Goal: Task Accomplishment & Management: Manage account settings

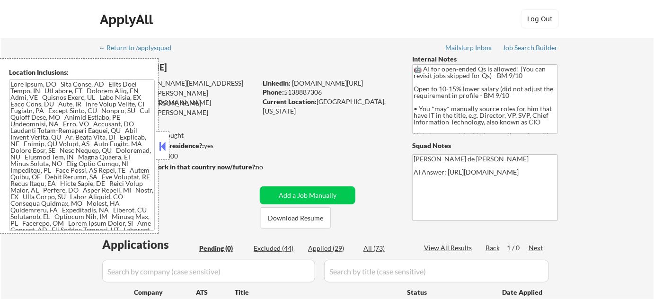
click at [162, 147] on button at bounding box center [163, 146] width 10 height 14
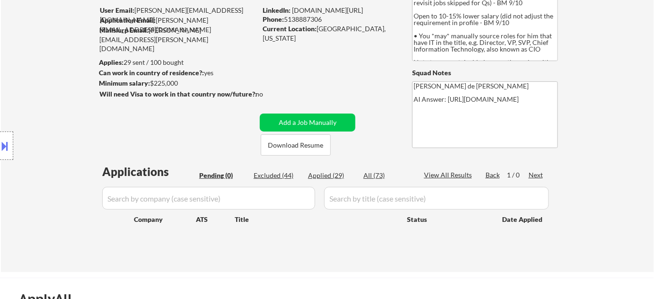
scroll to position [86, 0]
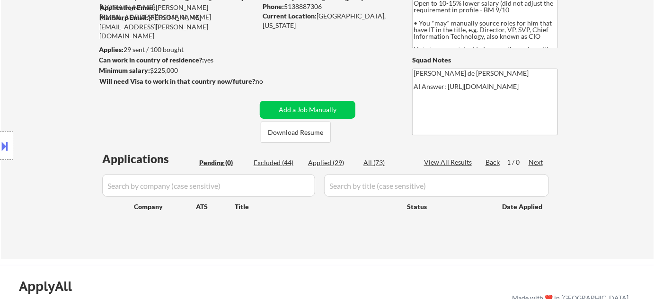
click at [275, 163] on div "Excluded (44)" at bounding box center [277, 162] width 47 height 9
select select ""excluded""
select select ""excluded__bad_match_""
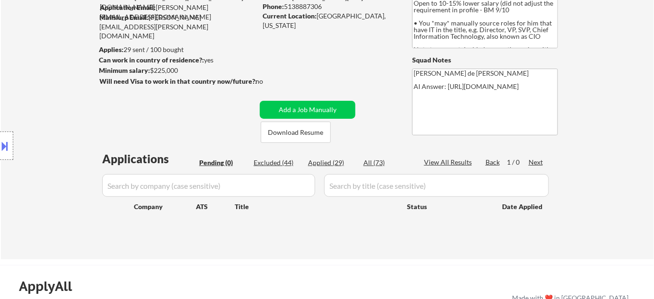
select select ""excluded__bad_match_""
select select ""excluded__expired_""
select select ""excluded__bad_match_""
select select ""excluded""
select select ""excluded__expired_""
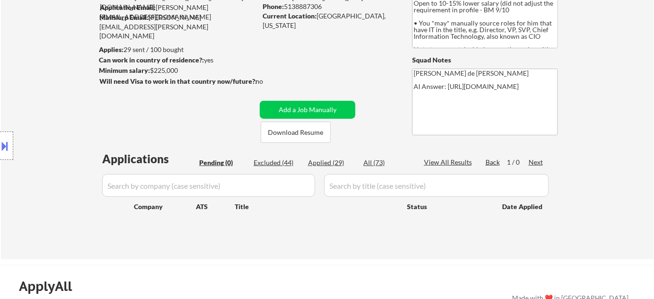
select select ""excluded__salary_""
select select ""excluded__bad_match_""
select select ""excluded__salary_""
select select ""excluded__bad_match_""
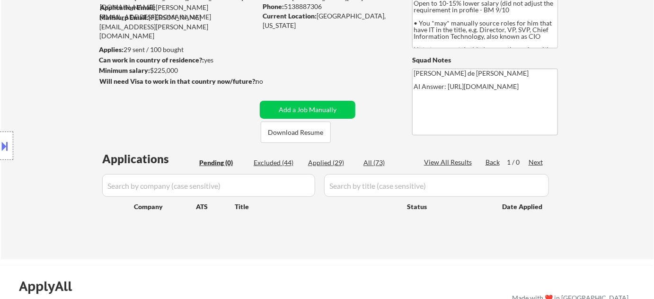
select select ""excluded__bad_match_""
select select ""excluded__expired_""
select select ""excluded__bad_match_""
select select ""excluded__expired_""
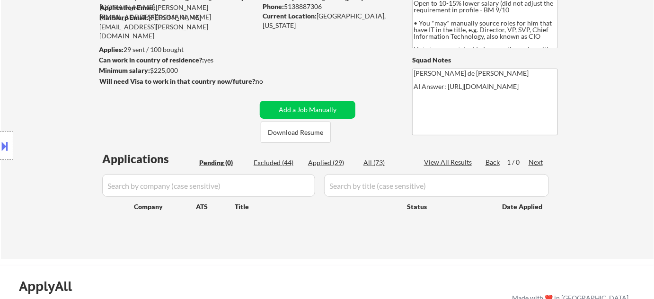
select select ""excluded__bad_match_""
select select ""excluded__salary_""
select select ""excluded__expired_""
select select ""excluded__bad_match_""
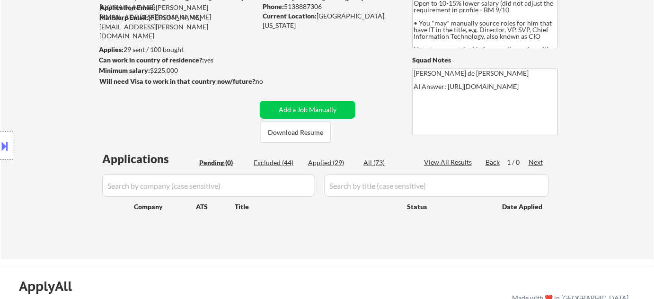
select select ""excluded__bad_match_""
select select ""excluded__salary_""
select select ""excluded__expired_""
select select ""excluded__bad_match_""
select select ""excluded__expired_""
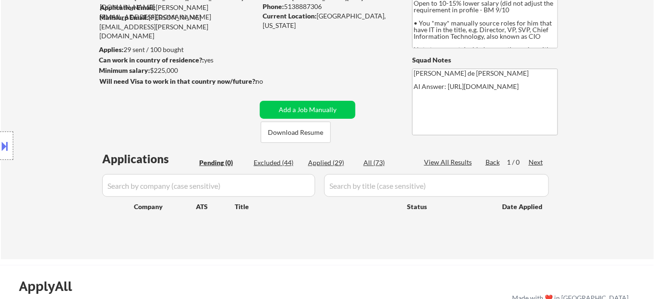
select select ""excluded__expired_""
select select ""excluded__salary_""
select select ""excluded__bad_match_""
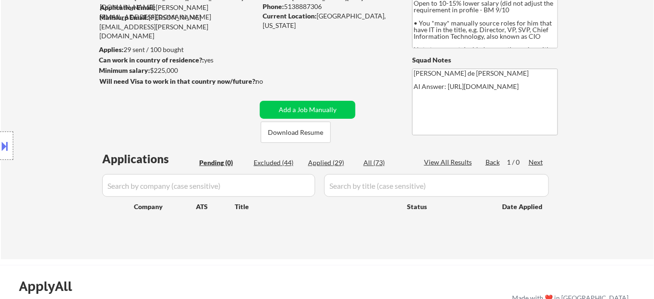
select select ""excluded__bad_match_""
select select ""excluded__salary_""
select select ""excluded__bad_match_""
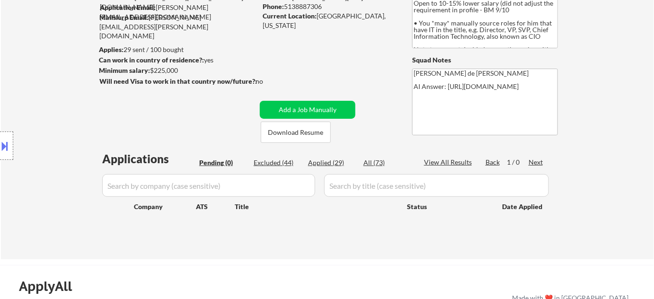
select select ""excluded__salary_""
select select ""excluded__bad_match_""
select select ""excluded__location_""
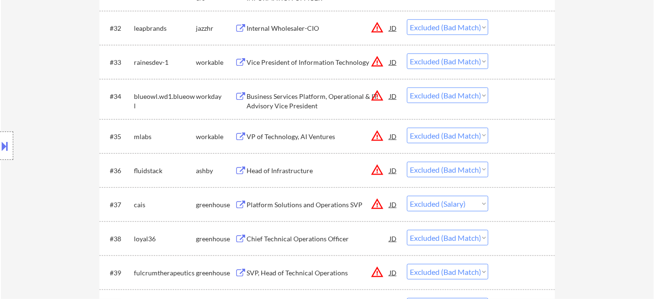
scroll to position [1592, 0]
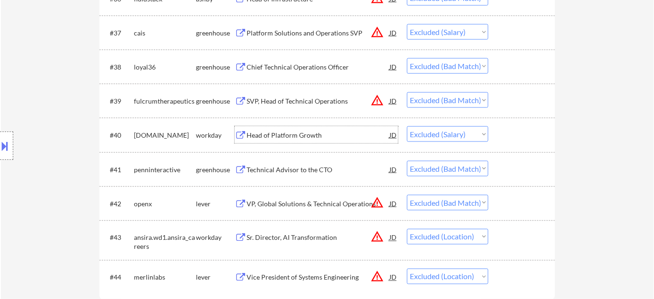
click at [288, 137] on div "Head of Platform Growth" at bounding box center [318, 135] width 143 height 9
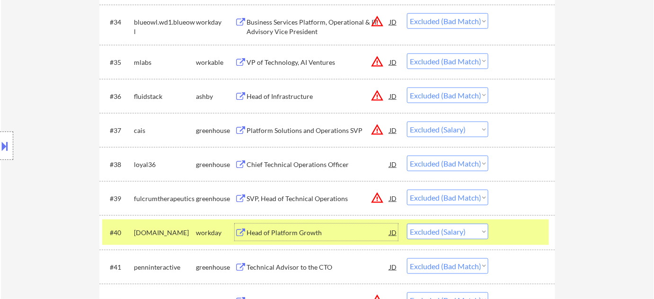
scroll to position [1420, 0]
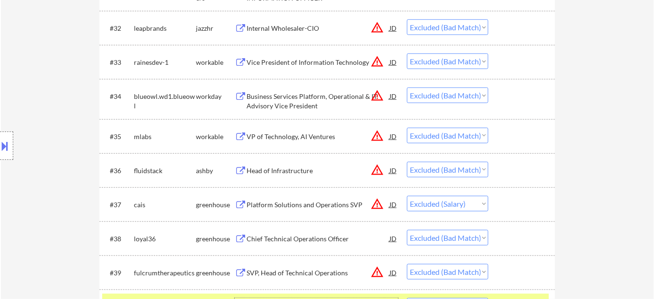
click at [377, 203] on button "warning_amber" at bounding box center [377, 203] width 13 height 13
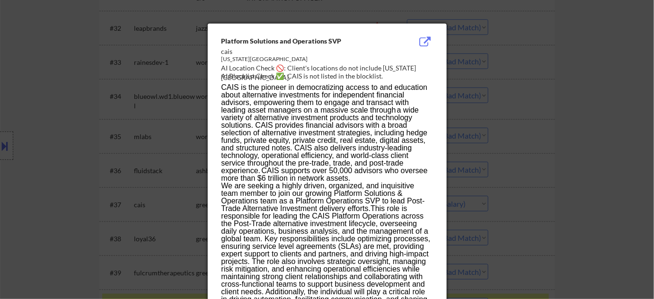
click at [603, 193] on div at bounding box center [327, 149] width 654 height 299
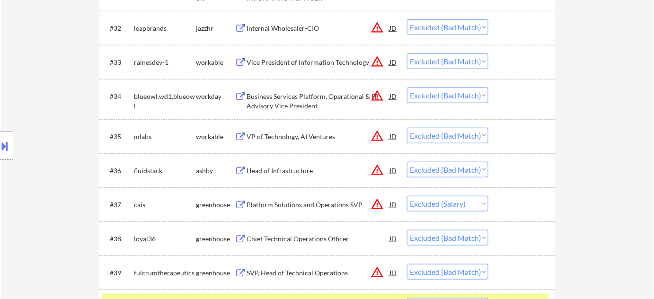
click at [309, 204] on div "Platform Solutions and Operations SVP" at bounding box center [318, 204] width 143 height 9
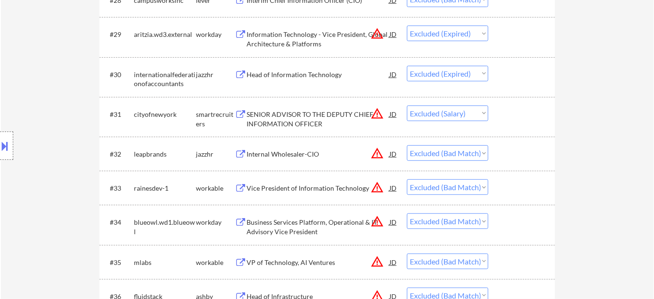
scroll to position [1248, 0]
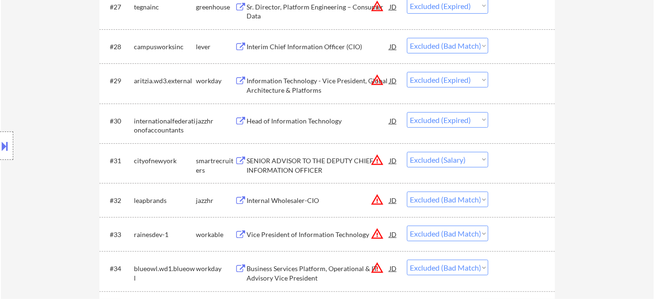
click at [309, 169] on div "SENIOR ADVISOR TO THE DEPUTY CHIEF INFORMATION OFFICER" at bounding box center [318, 165] width 143 height 18
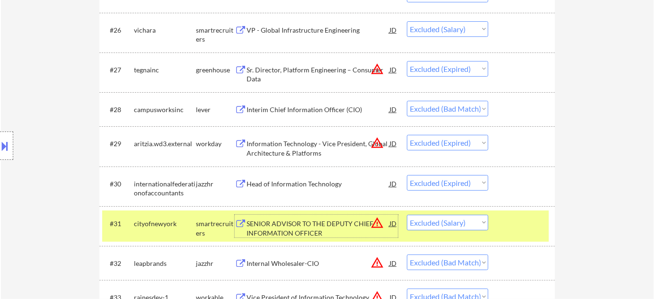
scroll to position [1119, 0]
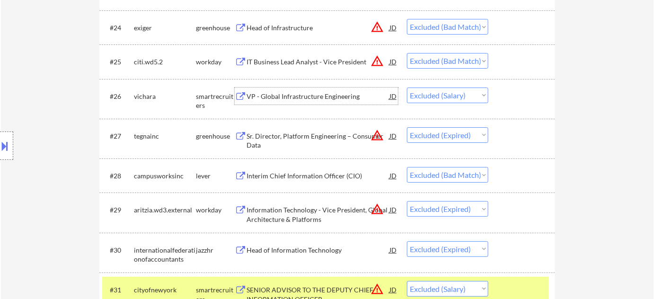
click at [321, 98] on div "VP - Global Infrastructure Engineering" at bounding box center [318, 96] width 143 height 9
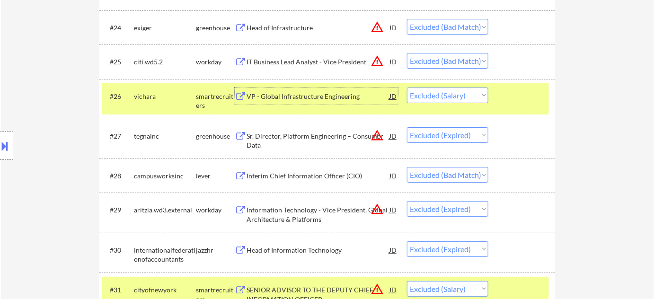
click at [462, 94] on select "Choose an option... Pending Applied Excluded (Questions) Excluded (Expired) Exc…" at bounding box center [447, 96] width 81 height 16
select select ""excluded__expired_""
click at [407, 88] on select "Choose an option... Pending Applied Excluded (Questions) Excluded (Expired) Exc…" at bounding box center [447, 96] width 81 height 16
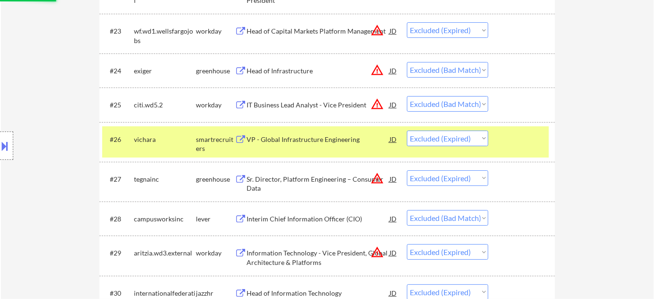
scroll to position [990, 0]
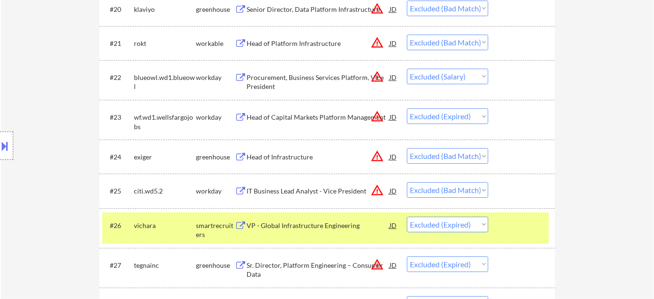
click at [312, 76] on div "Procurement, Business Services Platform, Vice President" at bounding box center [318, 82] width 143 height 18
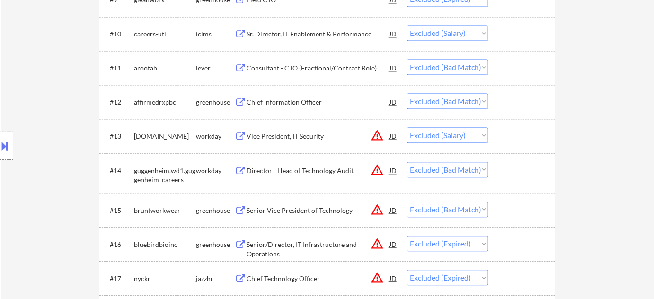
scroll to position [602, 0]
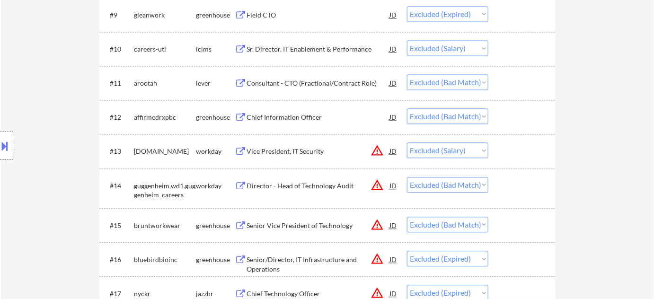
click at [304, 150] on div "Vice President, IT Security" at bounding box center [318, 151] width 143 height 9
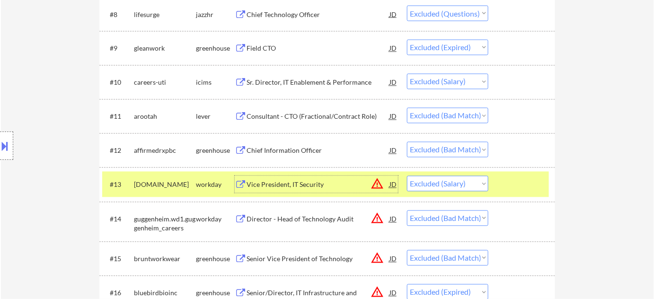
scroll to position [516, 0]
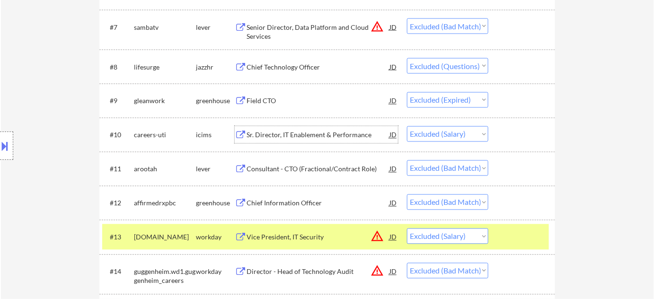
click at [304, 136] on div "Sr. Director, IT Enablement & Performance" at bounding box center [318, 135] width 143 height 9
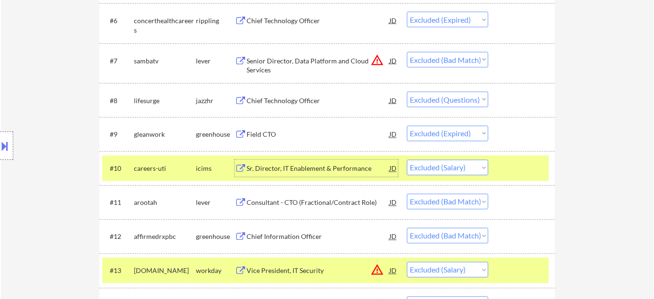
scroll to position [430, 0]
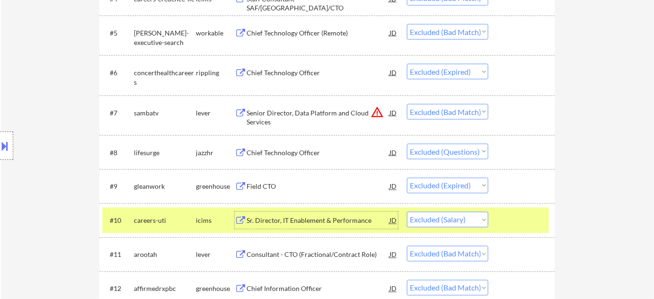
click at [275, 157] on div "Chief Technology Officer" at bounding box center [318, 152] width 143 height 17
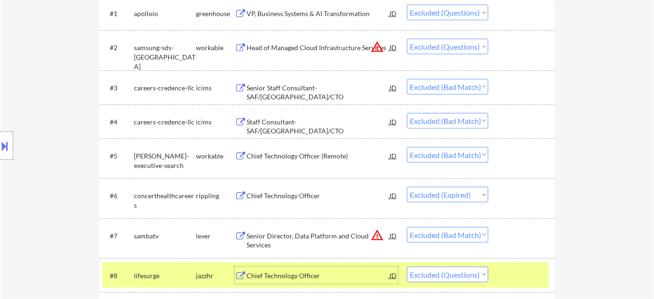
scroll to position [258, 0]
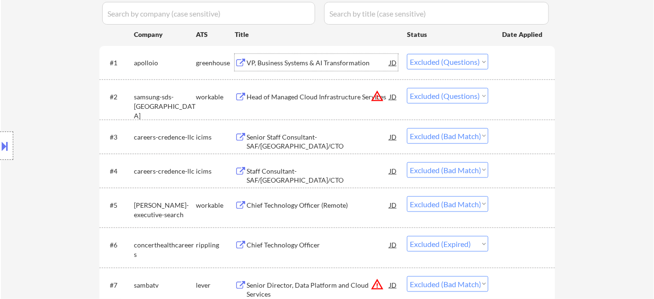
click at [330, 64] on div "VP, Business Systems & AI Transformation" at bounding box center [318, 62] width 143 height 9
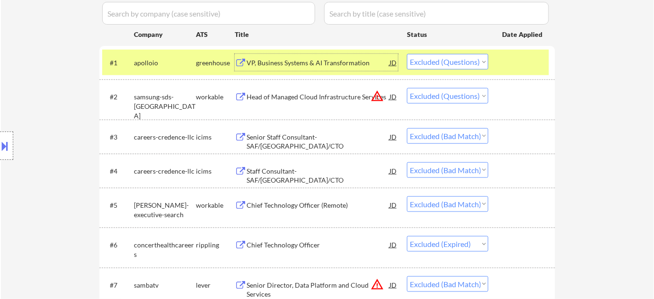
click at [319, 99] on div "Head of Managed Cloud Infrastructure Services" at bounding box center [318, 96] width 143 height 9
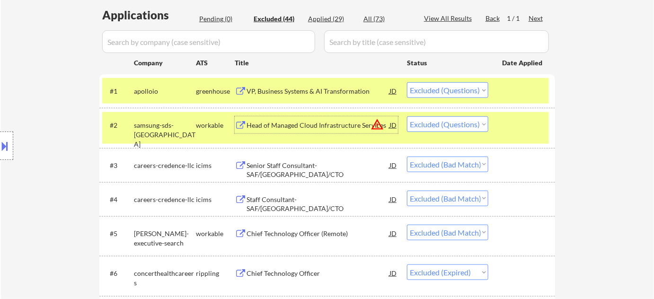
scroll to position [215, 0]
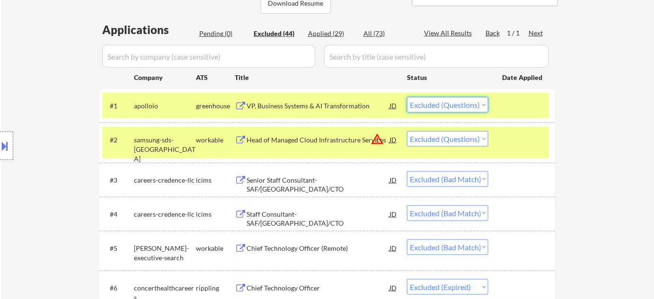
click at [439, 103] on select "Choose an option... Pending Applied Excluded (Questions) Excluded (Expired) Exc…" at bounding box center [447, 105] width 81 height 16
click at [407, 97] on select "Choose an option... Pending Applied Excluded (Questions) Excluded (Expired) Exc…" at bounding box center [447, 105] width 81 height 16
select select ""excluded""
select select ""excluded__bad_match_""
select select ""excluded__expired_""
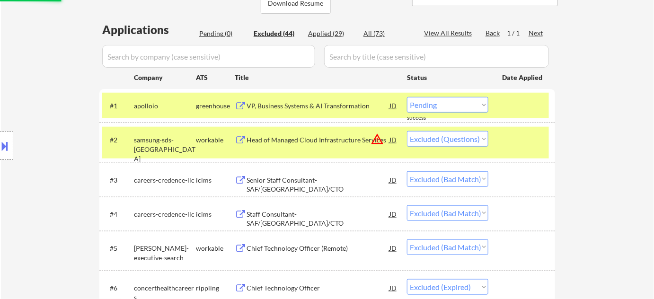
select select ""excluded__bad_match_""
select select ""excluded""
select select ""excluded__expired_""
select select ""excluded__salary_""
select select ""excluded__bad_match_""
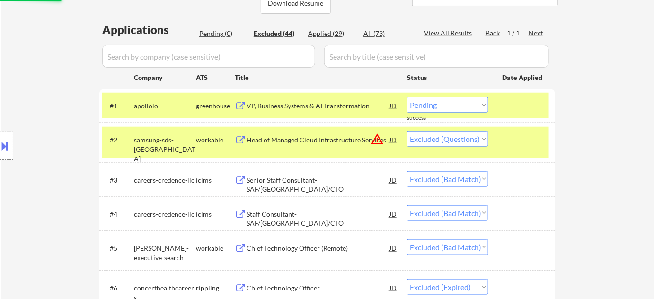
select select ""excluded__salary_""
select select ""excluded__bad_match_""
select select ""excluded__expired_""
select select ""excluded__bad_match_""
select select ""excluded__expired_""
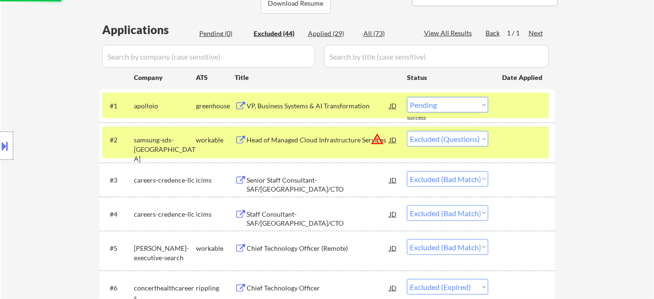
select select ""excluded__bad_match_""
select select ""excluded__salary_""
select select ""excluded__expired_""
select select ""excluded__bad_match_""
select select ""excluded__expired_""
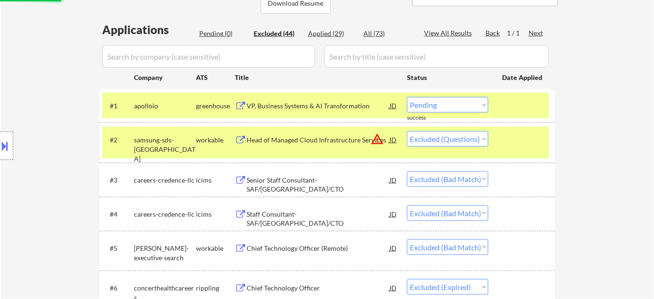
select select ""excluded__bad_match_""
select select ""excluded__expired_""
select select ""excluded__salary_""
select select ""excluded__bad_match_""
select select ""excluded__salary_""
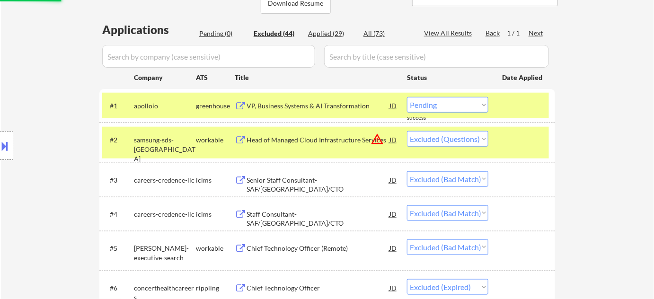
select select ""excluded__bad_match_""
select select ""excluded__salary_""
select select ""excluded__bad_match_""
select select ""excluded__location_""
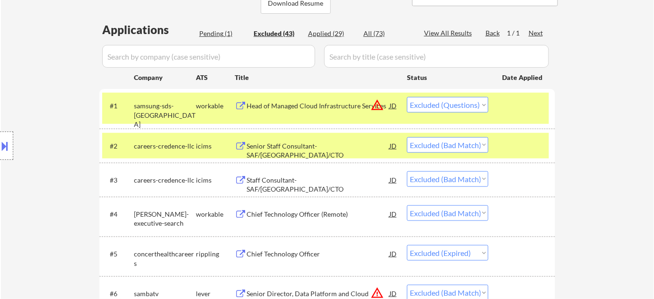
click at [218, 36] on div "Pending (1)" at bounding box center [222, 33] width 47 height 9
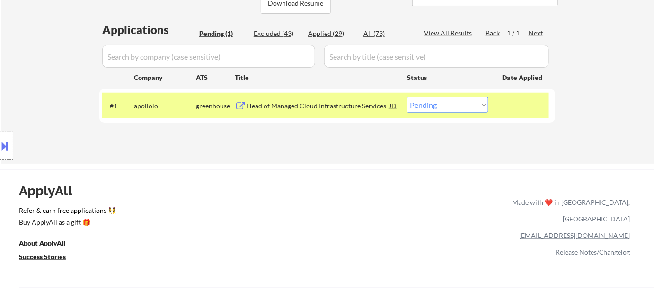
click at [220, 33] on div "Pending (1)" at bounding box center [222, 33] width 47 height 9
click at [280, 109] on div "VP, Business Systems & AI Transformation" at bounding box center [318, 105] width 143 height 9
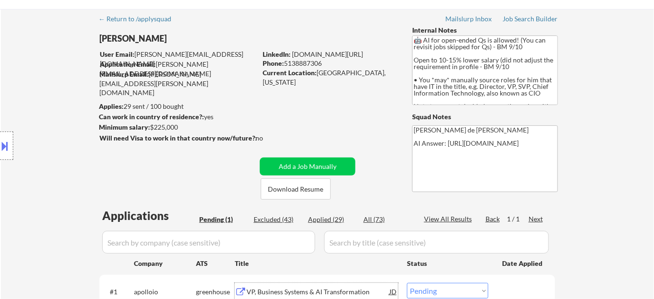
scroll to position [0, 0]
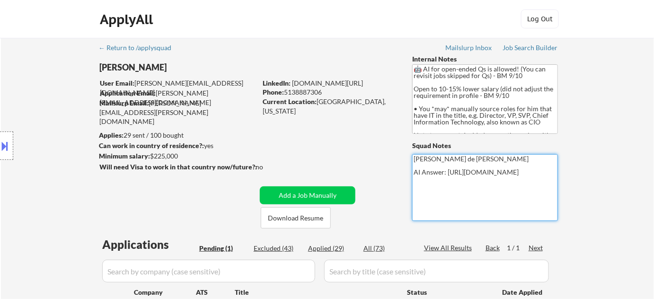
drag, startPoint x: 414, startPoint y: 178, endPoint x: 485, endPoint y: 194, distance: 72.8
click at [485, 194] on textarea "Flor de Mae AI Answer: https://docs.google.com/spreadsheets/d/1J2JawOh71a6M83A5…" at bounding box center [485, 187] width 146 height 67
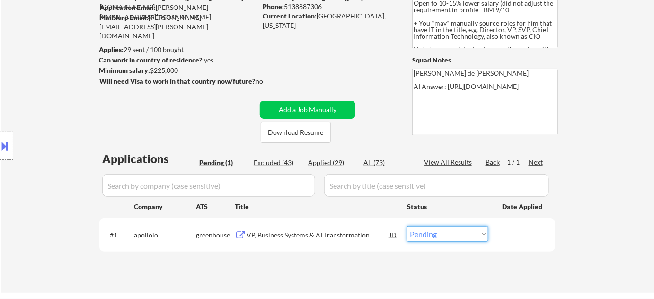
click at [442, 231] on select "Choose an option... Pending Applied Excluded (Questions) Excluded (Expired) Exc…" at bounding box center [447, 234] width 81 height 16
select select ""applied""
click at [407, 226] on select "Choose an option... Pending Applied Excluded (Questions) Excluded (Expired) Exc…" at bounding box center [447, 234] width 81 height 16
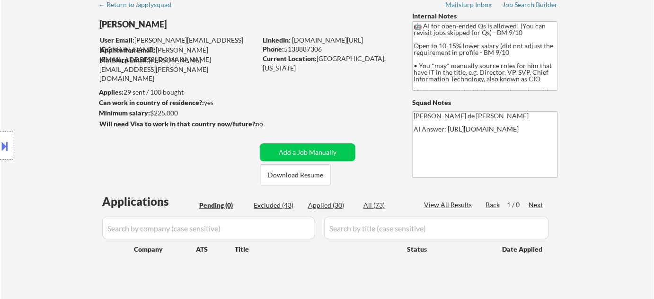
scroll to position [43, 0]
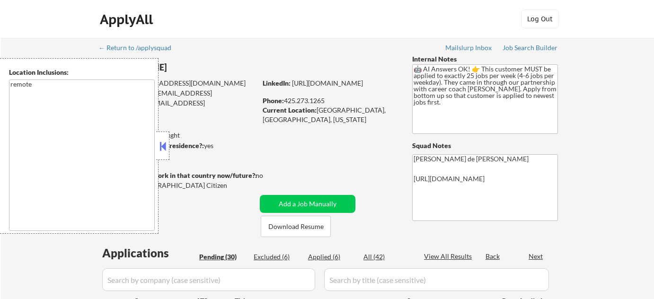
select select ""pending""
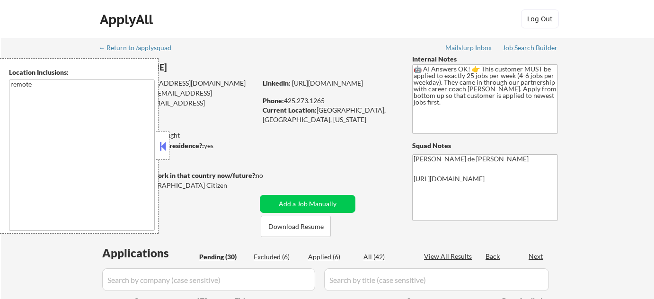
select select ""pending""
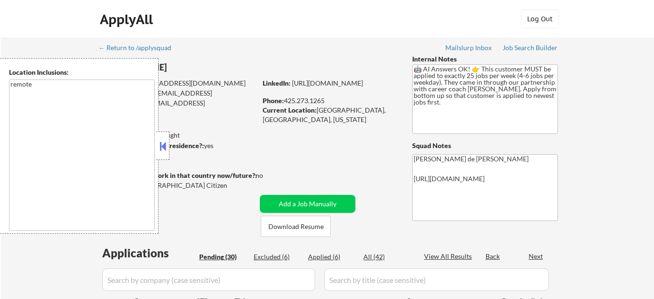
select select ""pending""
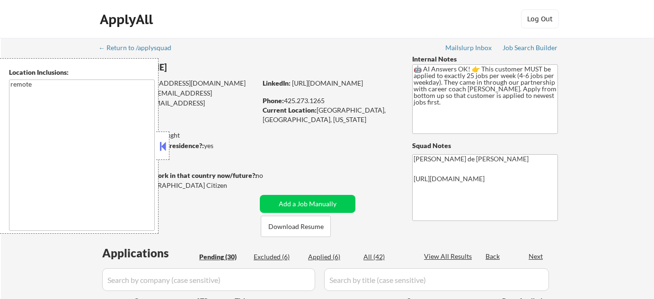
select select ""pending""
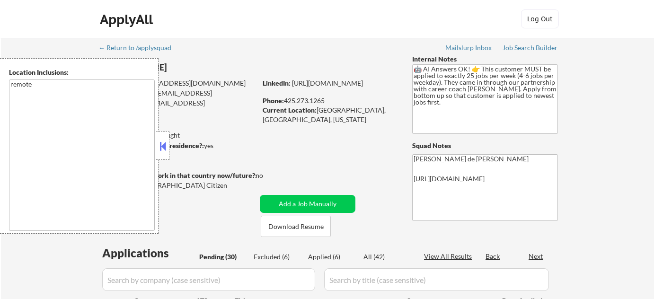
select select ""pending""
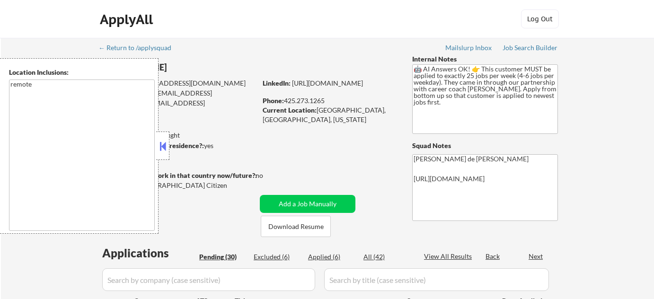
select select ""pending""
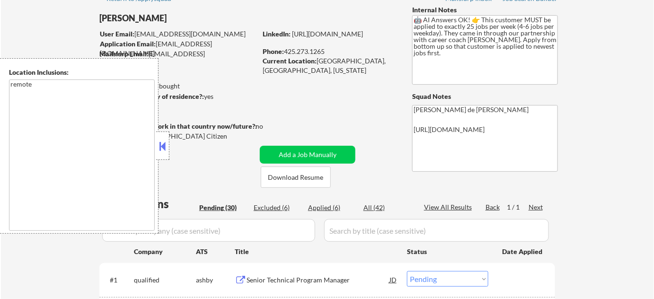
scroll to position [172, 0]
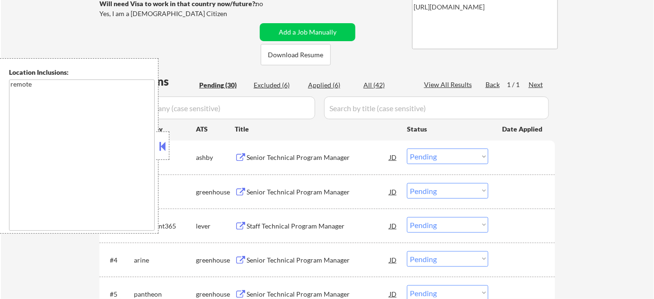
click at [161, 145] on button at bounding box center [163, 146] width 10 height 14
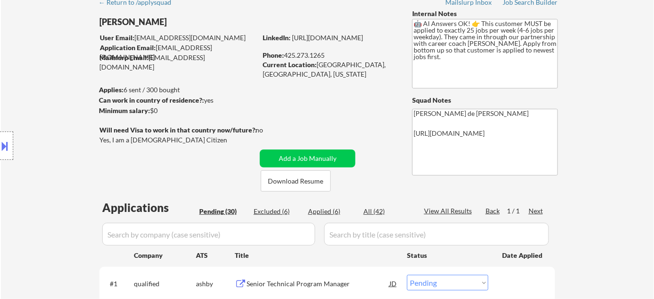
scroll to position [86, 0]
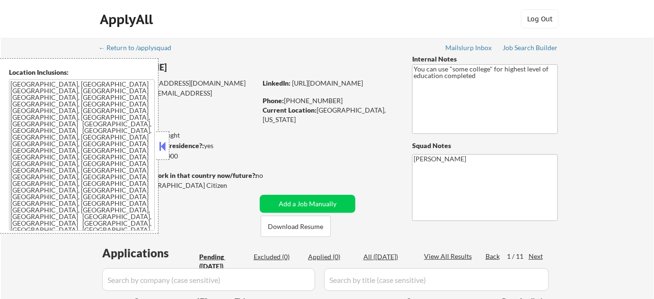
click at [55, 145] on textarea "Seattle, WA Mercer Island, WA Shoreline, WA Tukwila, WA Burien, WA SeaTac, WA W…" at bounding box center [82, 156] width 146 height 152
select select ""pending""
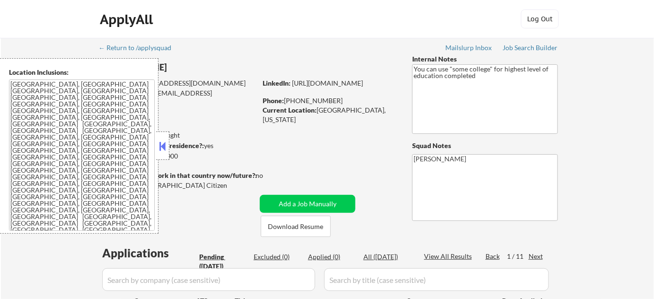
select select ""pending""
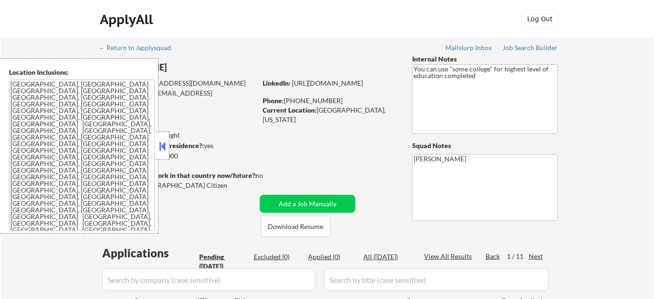
select select ""pending""
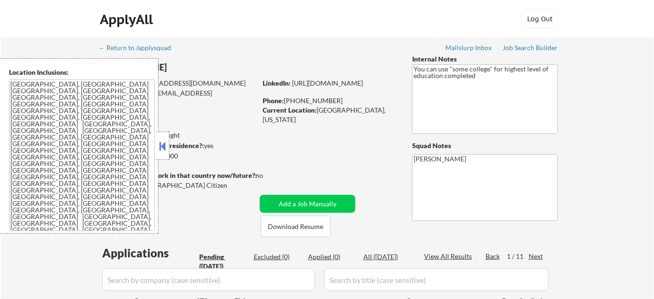
select select ""pending""
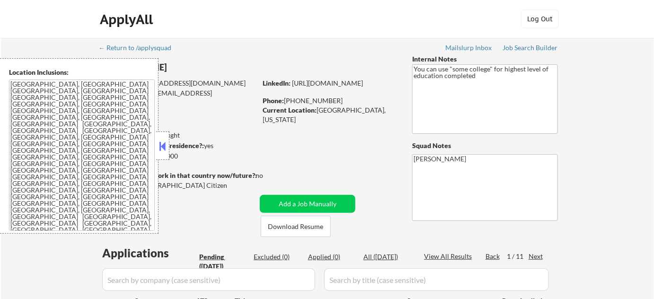
select select ""pending""
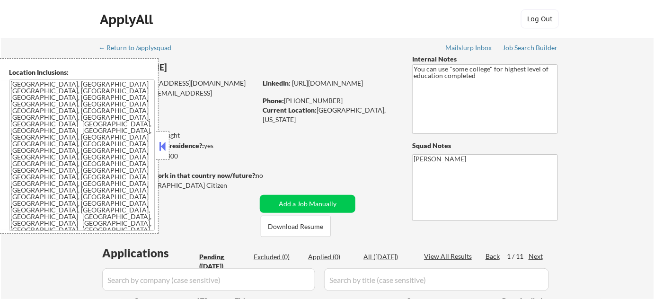
select select ""pending""
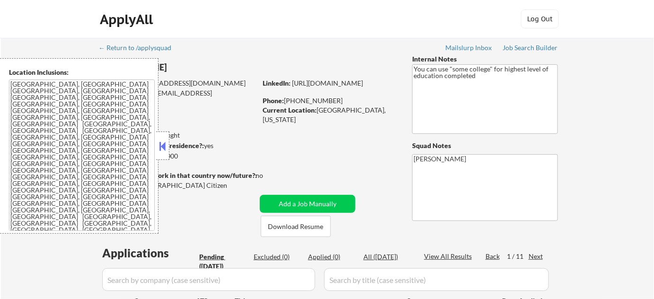
select select ""pending""
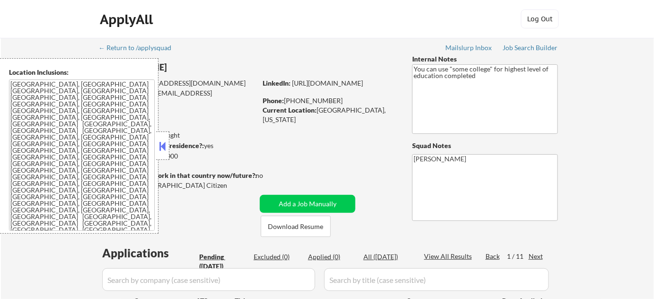
select select ""pending""
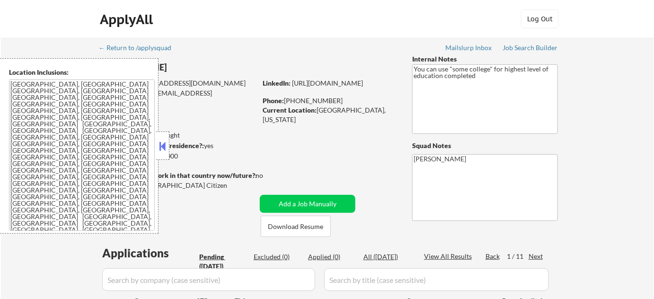
select select ""pending""
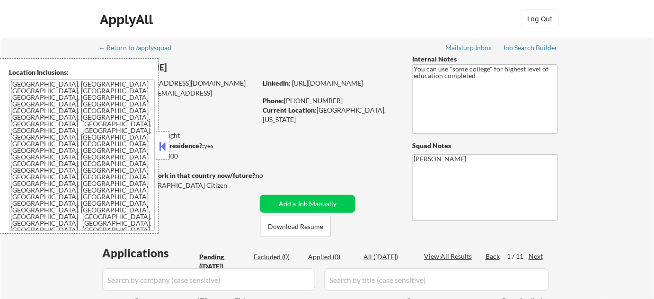
select select ""pending""
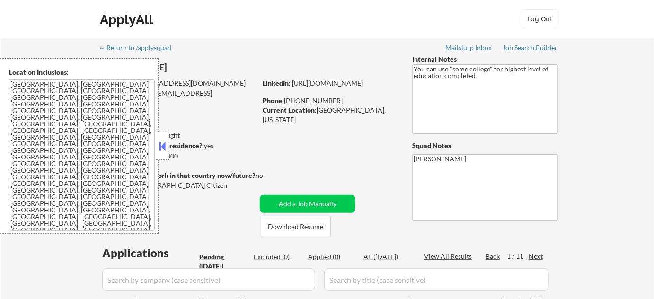
select select ""pending""
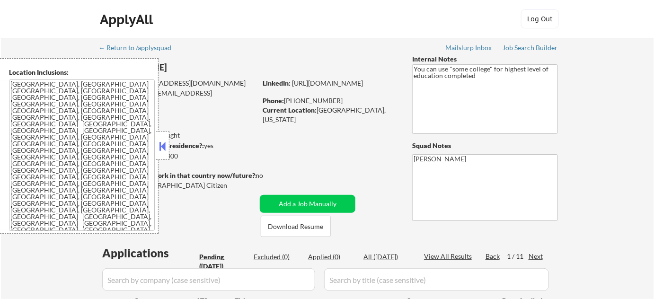
select select ""pending""
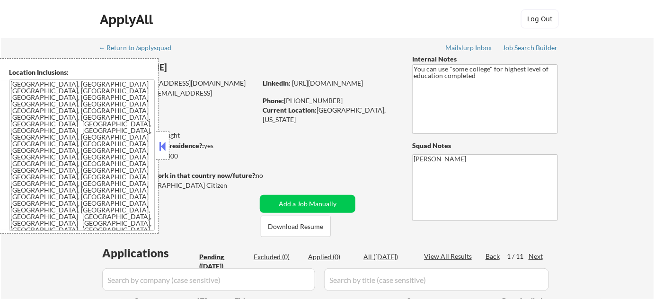
select select ""pending""
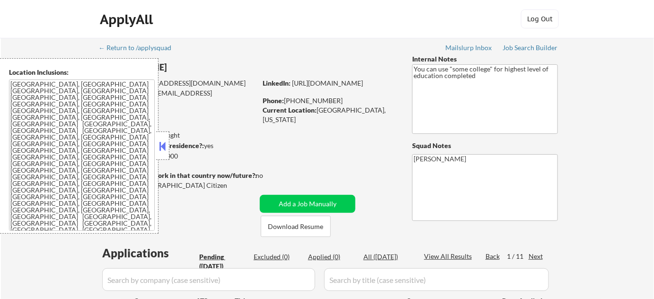
select select ""pending""
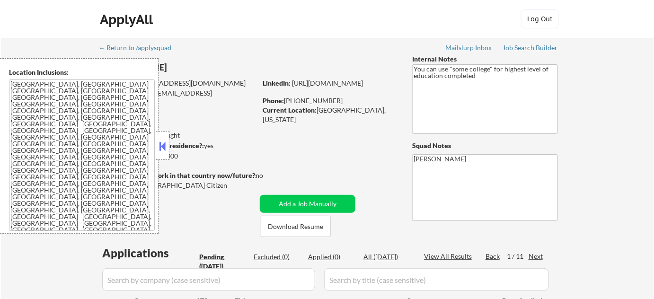
select select ""pending""
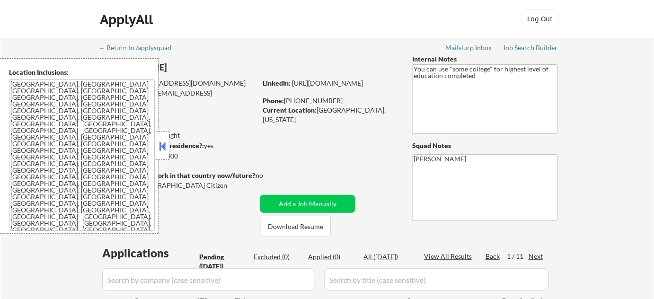
select select ""pending""
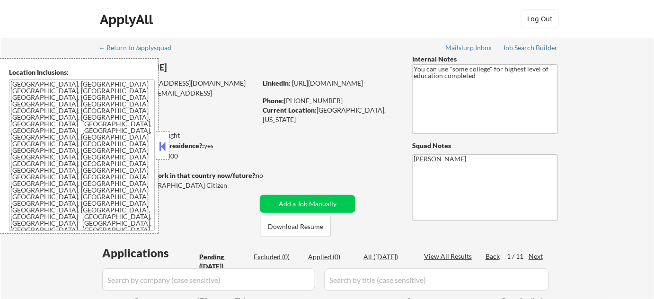
select select ""pending""
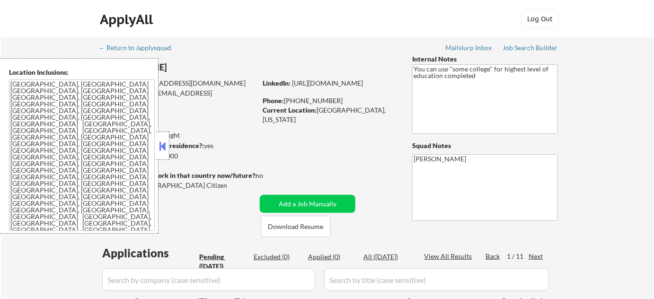
select select ""pending""
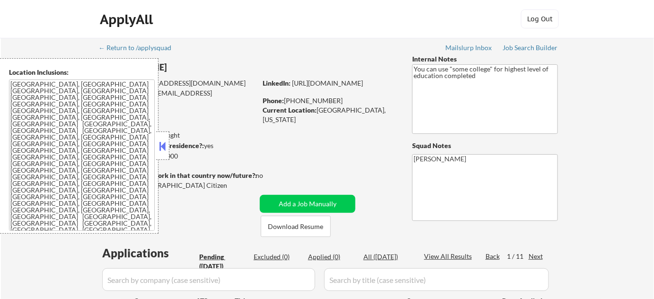
select select ""pending""
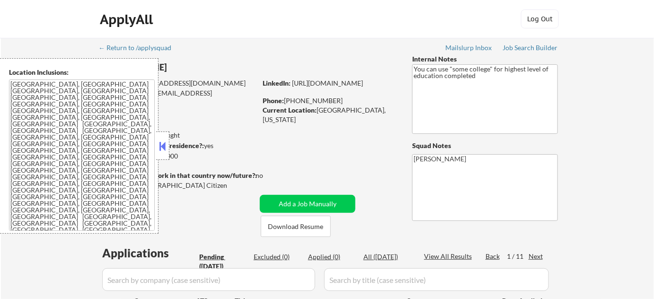
select select ""pending""
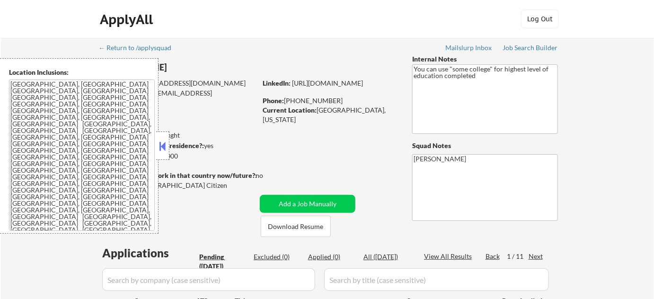
select select ""pending""
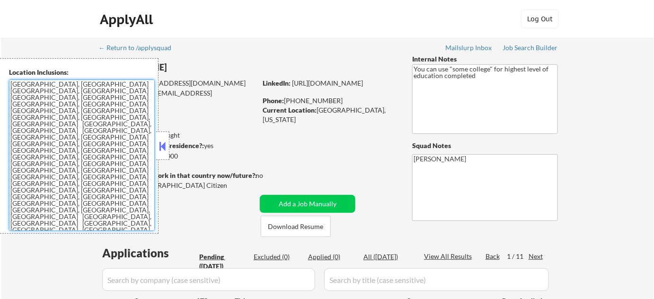
click at [102, 125] on textarea "Seattle, WA Mercer Island, WA Shoreline, WA Tukwila, WA Burien, WA SeaTac, WA W…" at bounding box center [82, 156] width 146 height 152
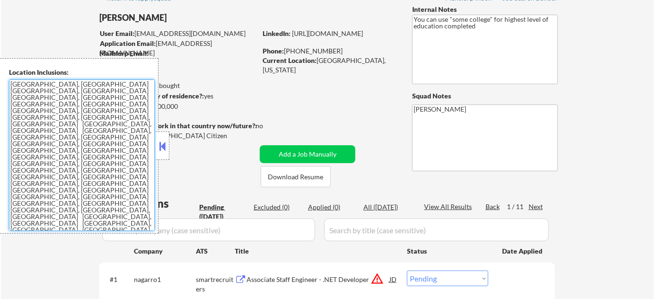
scroll to position [86, 0]
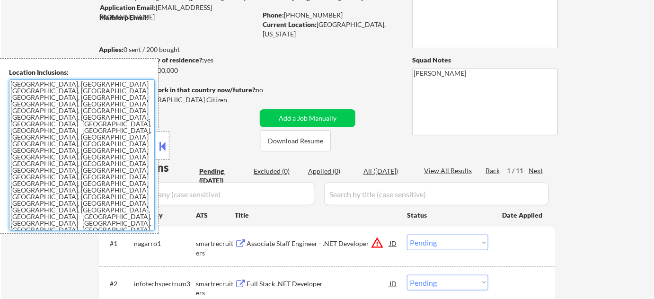
drag, startPoint x: 164, startPoint y: 146, endPoint x: 171, endPoint y: 142, distance: 8.0
click at [163, 146] on button at bounding box center [163, 146] width 10 height 14
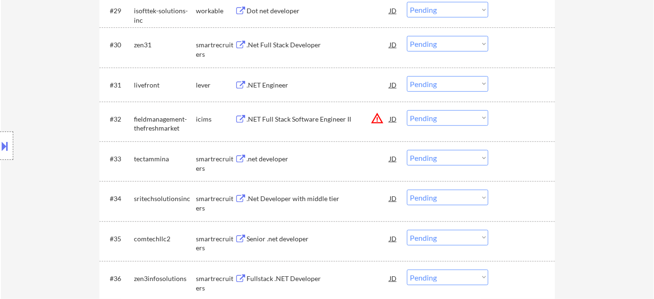
scroll to position [1592, 0]
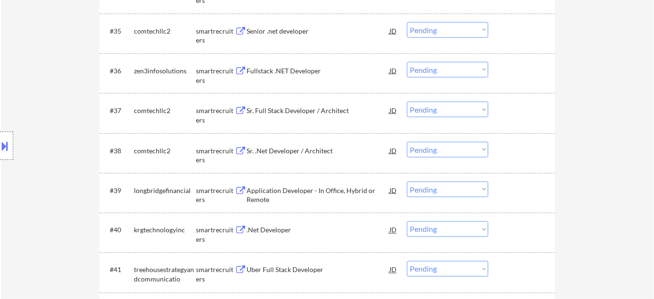
click at [302, 110] on div "Sr. Full Stack Developer / Architect" at bounding box center [318, 110] width 143 height 9
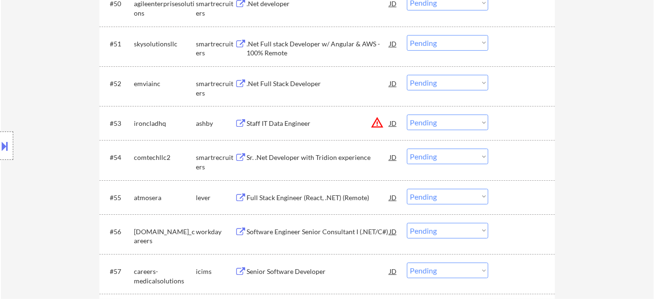
scroll to position [2410, 0]
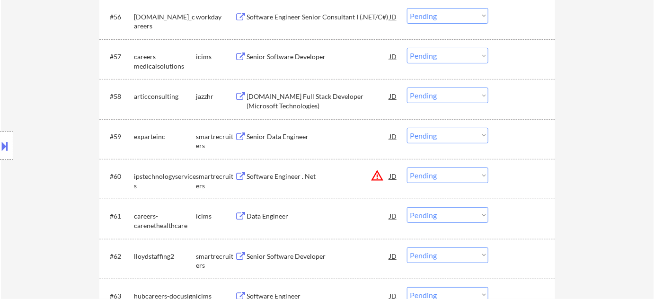
click at [290, 138] on div "Senior Data Engineer" at bounding box center [318, 136] width 143 height 9
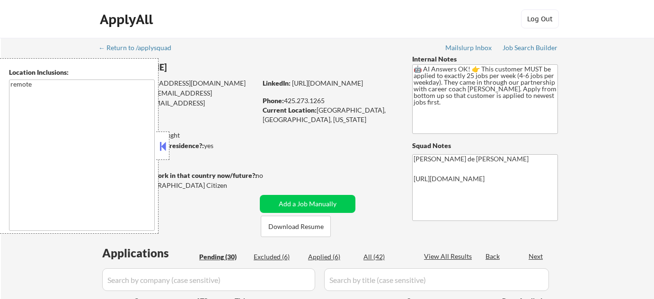
select select ""pending""
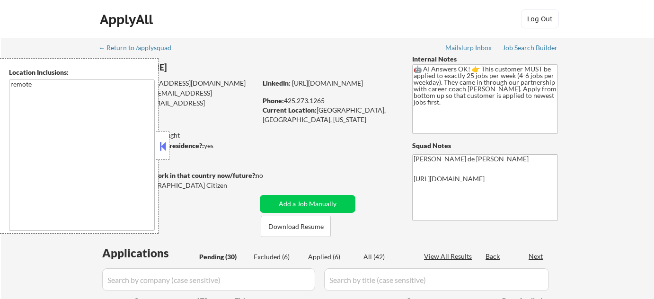
select select ""pending""
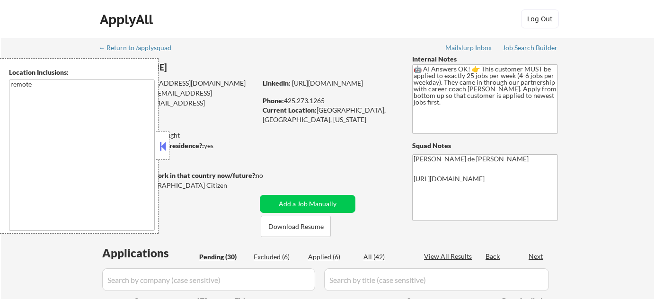
select select ""pending""
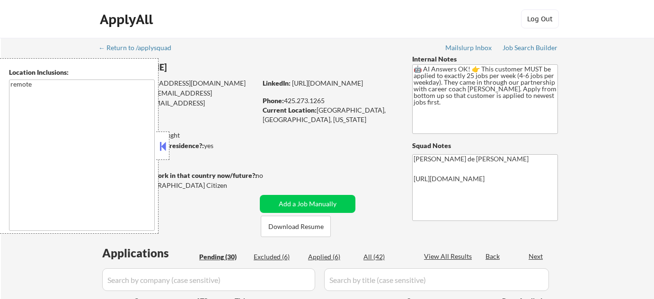
select select ""pending""
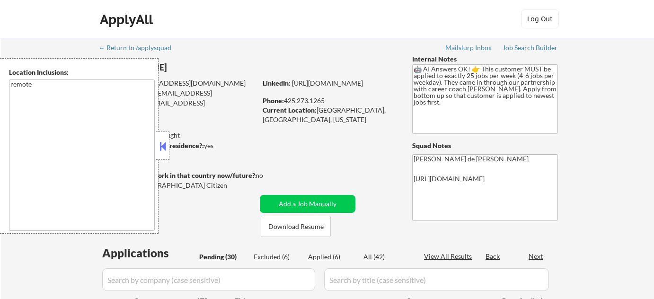
select select ""pending""
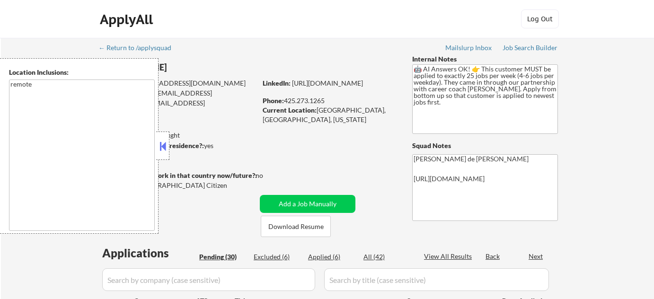
select select ""pending""
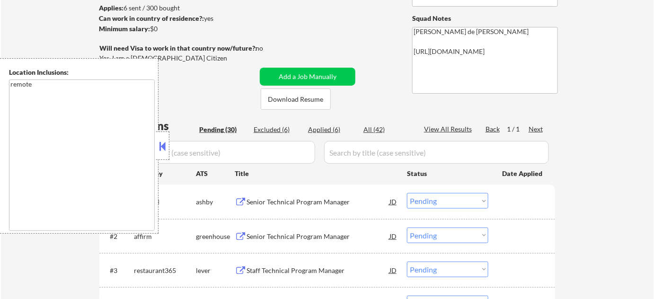
scroll to position [129, 0]
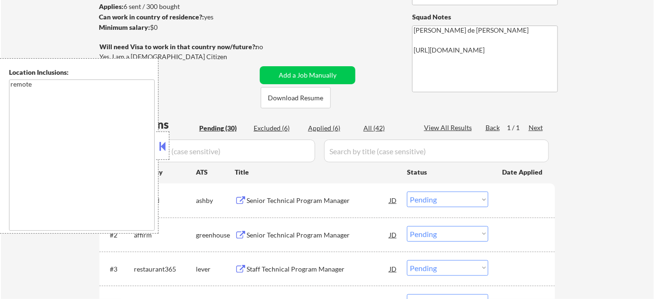
click at [163, 140] on button at bounding box center [163, 146] width 10 height 14
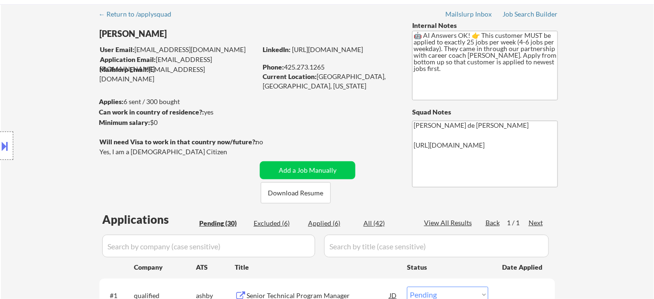
scroll to position [0, 0]
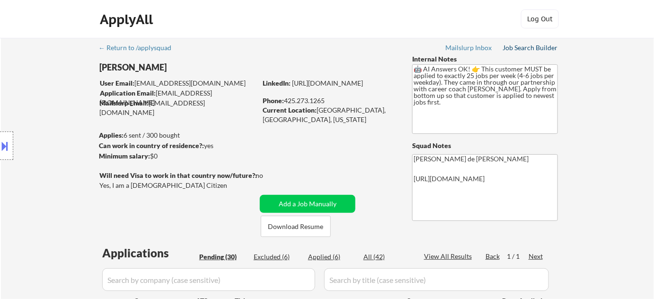
click at [535, 48] on div "Job Search Builder" at bounding box center [530, 48] width 55 height 7
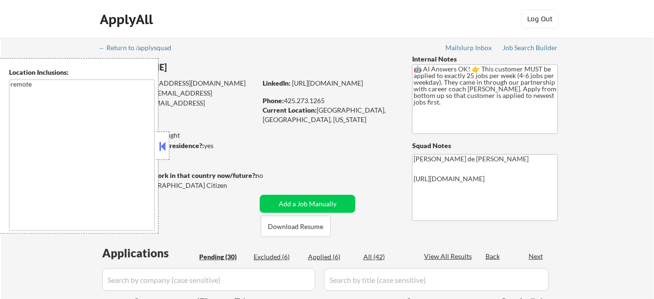
select select ""pending""
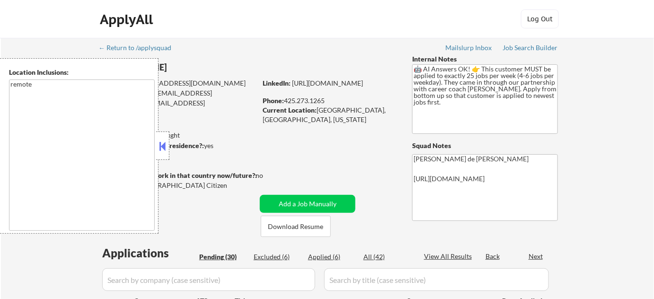
select select ""pending""
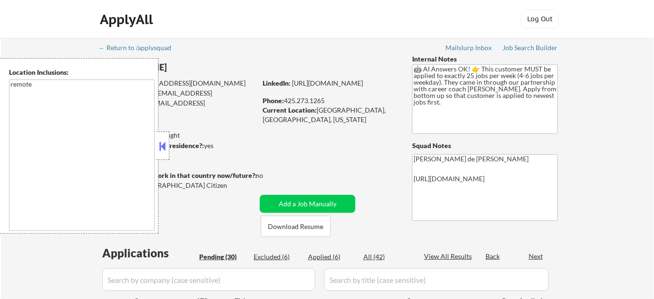
select select ""pending""
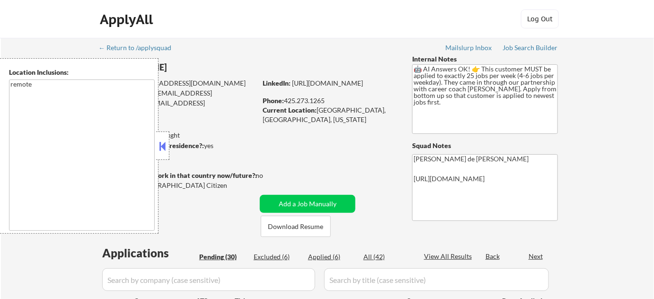
select select ""pending""
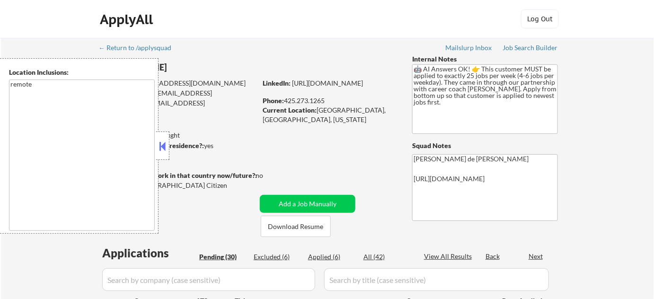
select select ""pending""
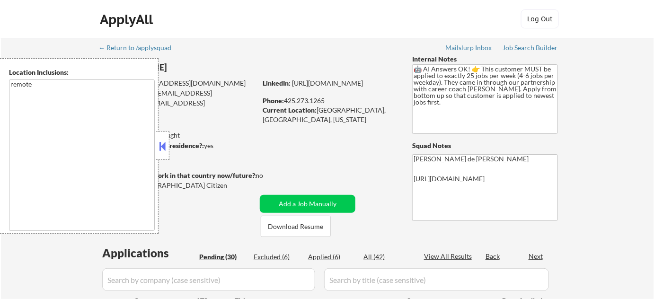
select select ""pending""
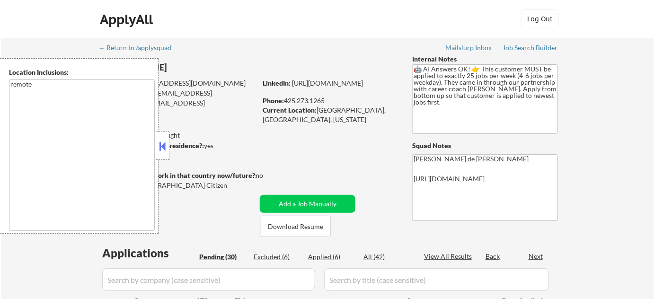
click at [164, 147] on button at bounding box center [163, 146] width 10 height 14
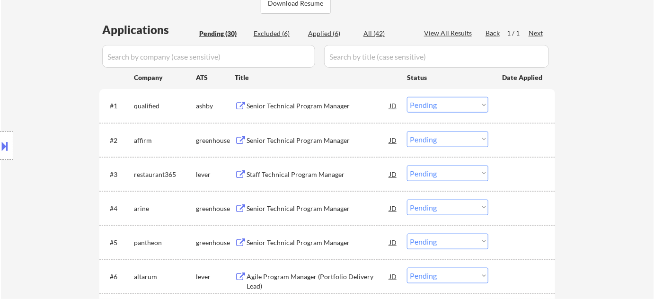
scroll to position [473, 0]
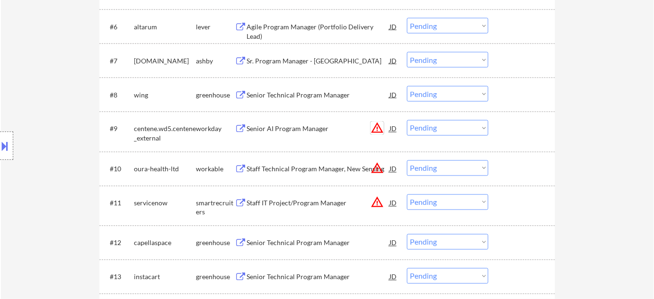
click at [376, 130] on button "warning_amber" at bounding box center [377, 128] width 13 height 13
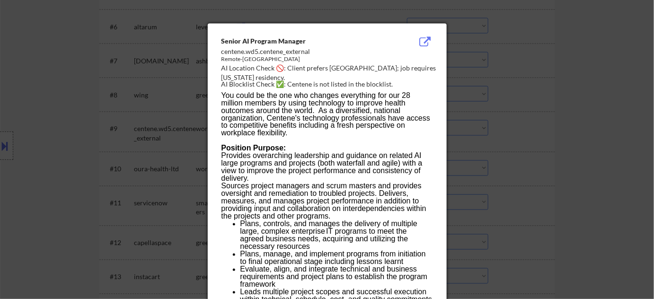
click at [508, 126] on div at bounding box center [327, 149] width 654 height 299
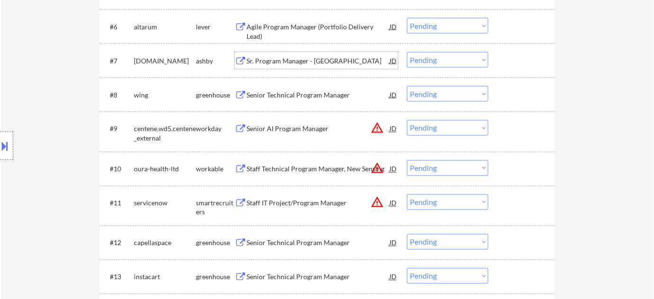
click at [321, 58] on div "Sr. Program Manager - [GEOGRAPHIC_DATA]" at bounding box center [318, 60] width 143 height 9
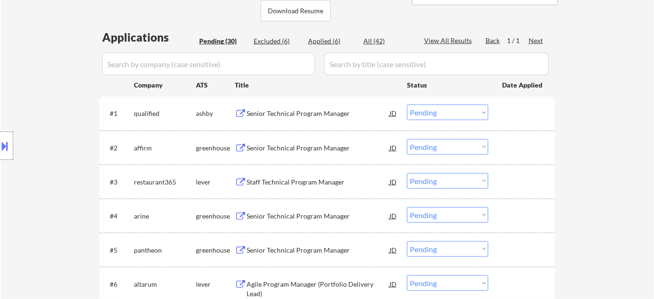
scroll to position [215, 0]
click at [289, 150] on div "Senior Technical Program Manager" at bounding box center [318, 148] width 143 height 9
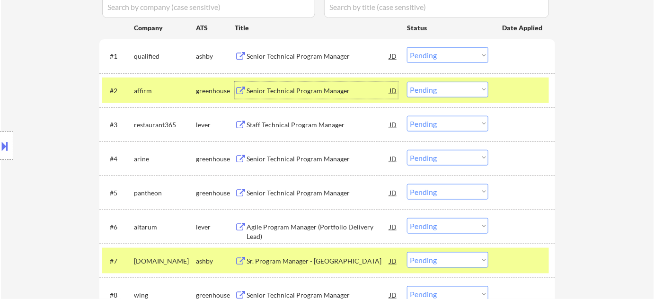
scroll to position [301, 0]
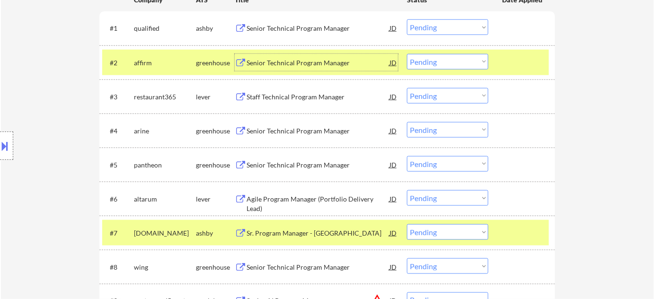
click at [289, 97] on div "Staff Technical Program Manager" at bounding box center [318, 96] width 143 height 9
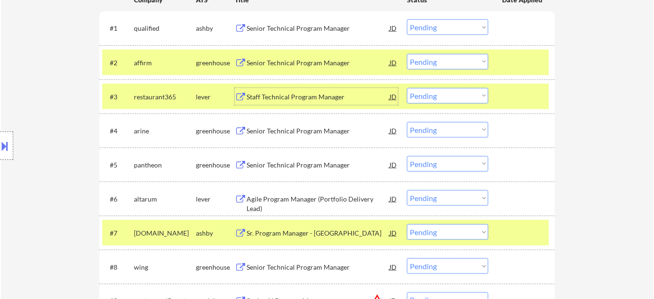
drag, startPoint x: 432, startPoint y: 93, endPoint x: 436, endPoint y: 98, distance: 7.1
click at [432, 93] on select "Choose an option... Pending Applied Excluded (Questions) Excluded (Expired) Exc…" at bounding box center [447, 96] width 81 height 16
click at [407, 88] on select "Choose an option... Pending Applied Excluded (Questions) Excluded (Expired) Exc…" at bounding box center [447, 96] width 81 height 16
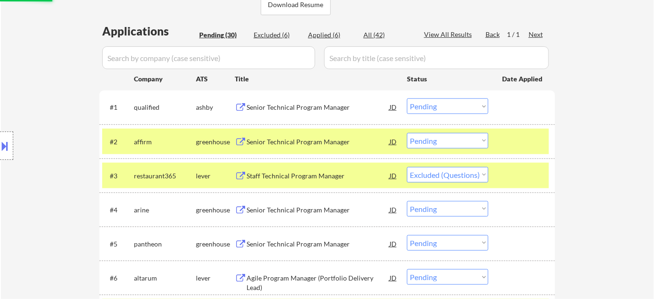
scroll to position [172, 0]
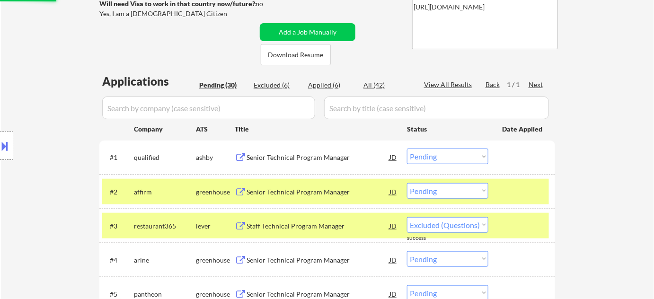
select select ""pending""
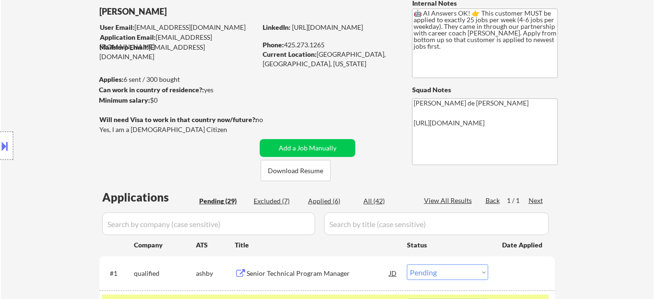
scroll to position [0, 0]
